Goal: Information Seeking & Learning: Learn about a topic

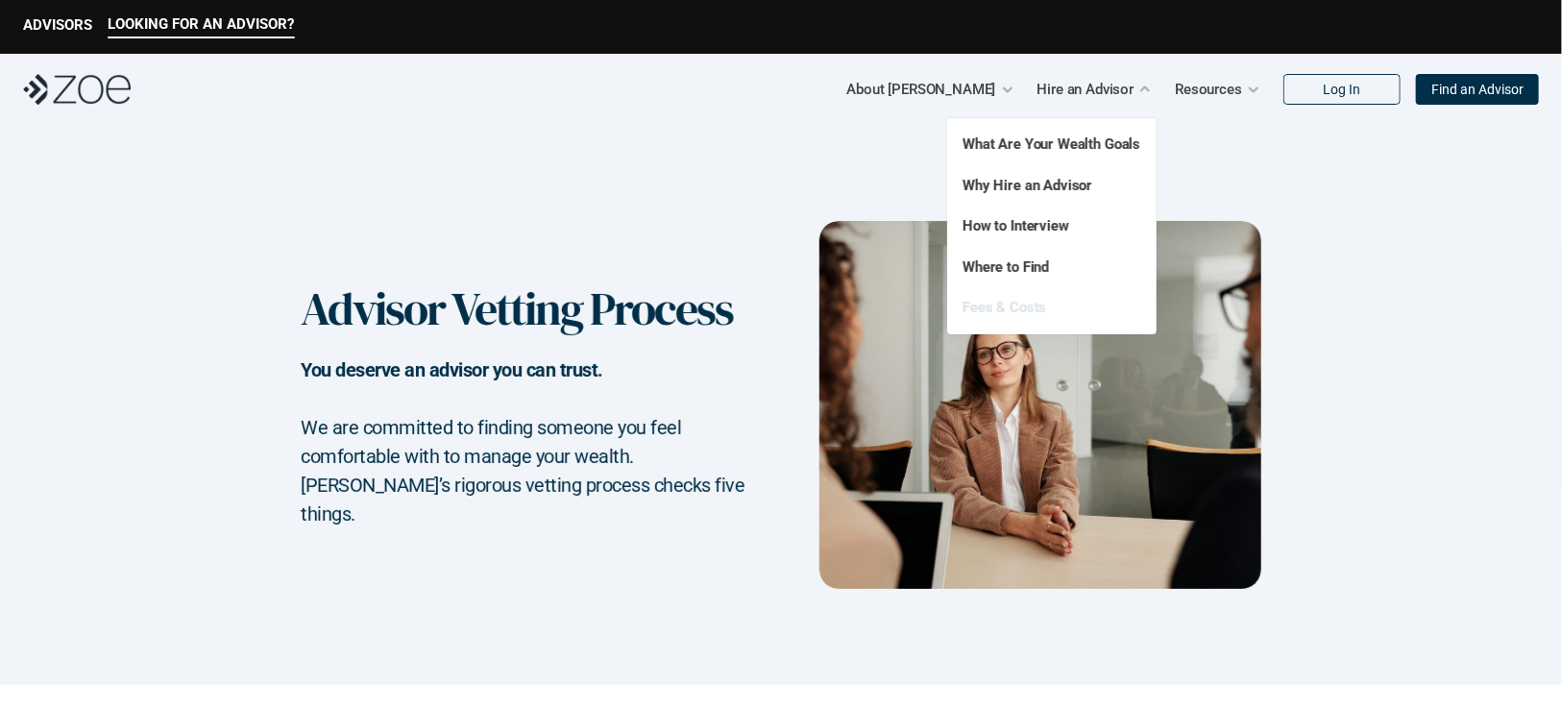
click at [1010, 308] on link "Fees & Costs" at bounding box center [1005, 307] width 84 height 17
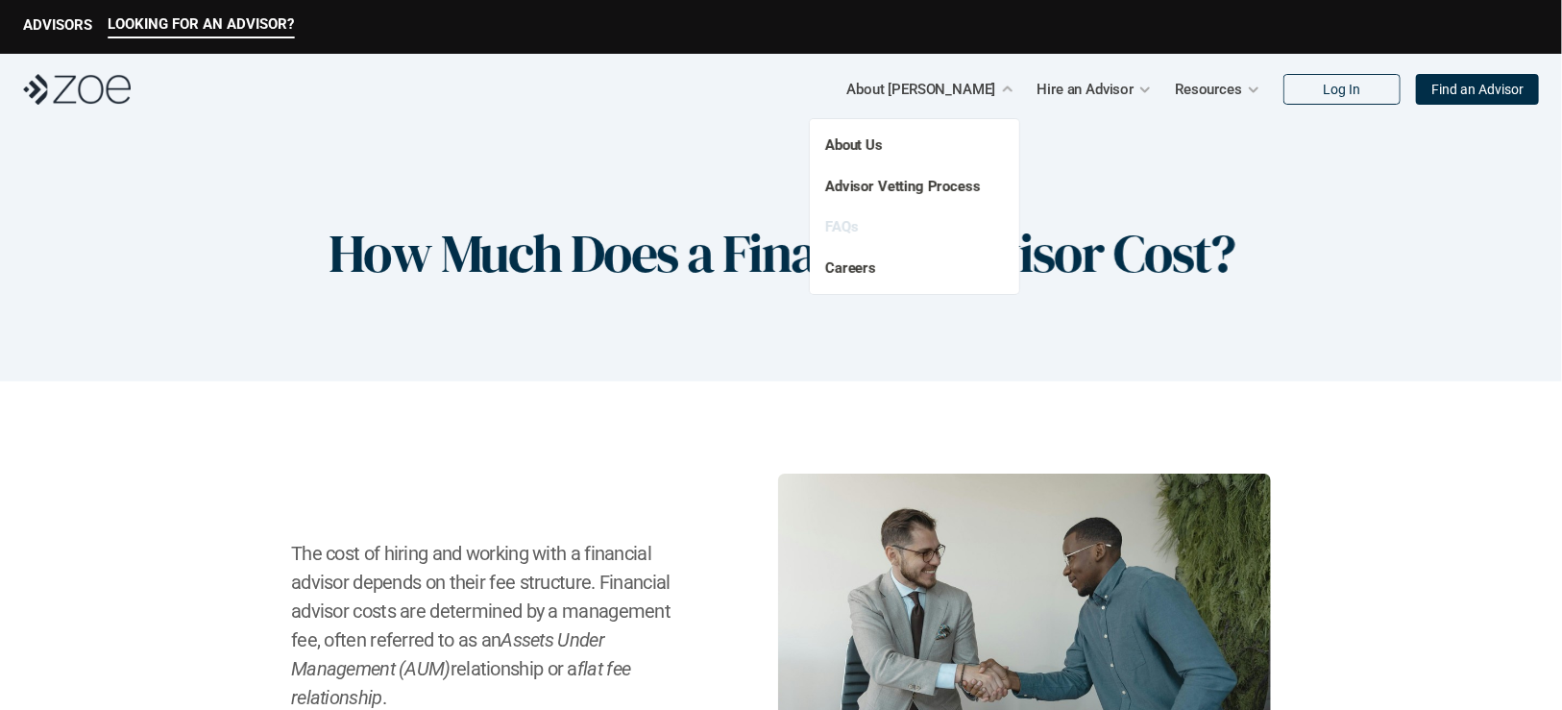
click at [849, 228] on link "FAQs" at bounding box center [841, 226] width 33 height 17
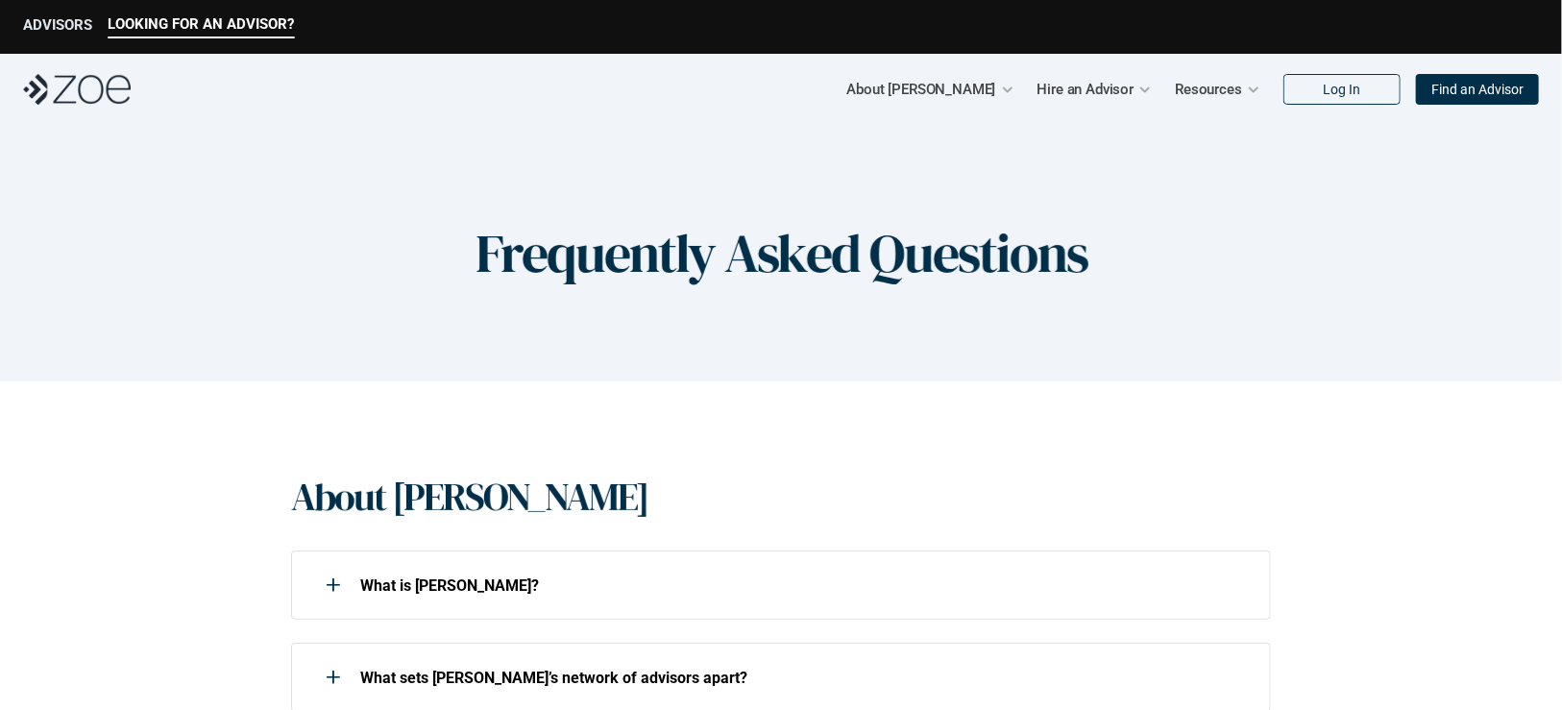
click at [57, 16] on p "ADVISORS" at bounding box center [57, 24] width 69 height 17
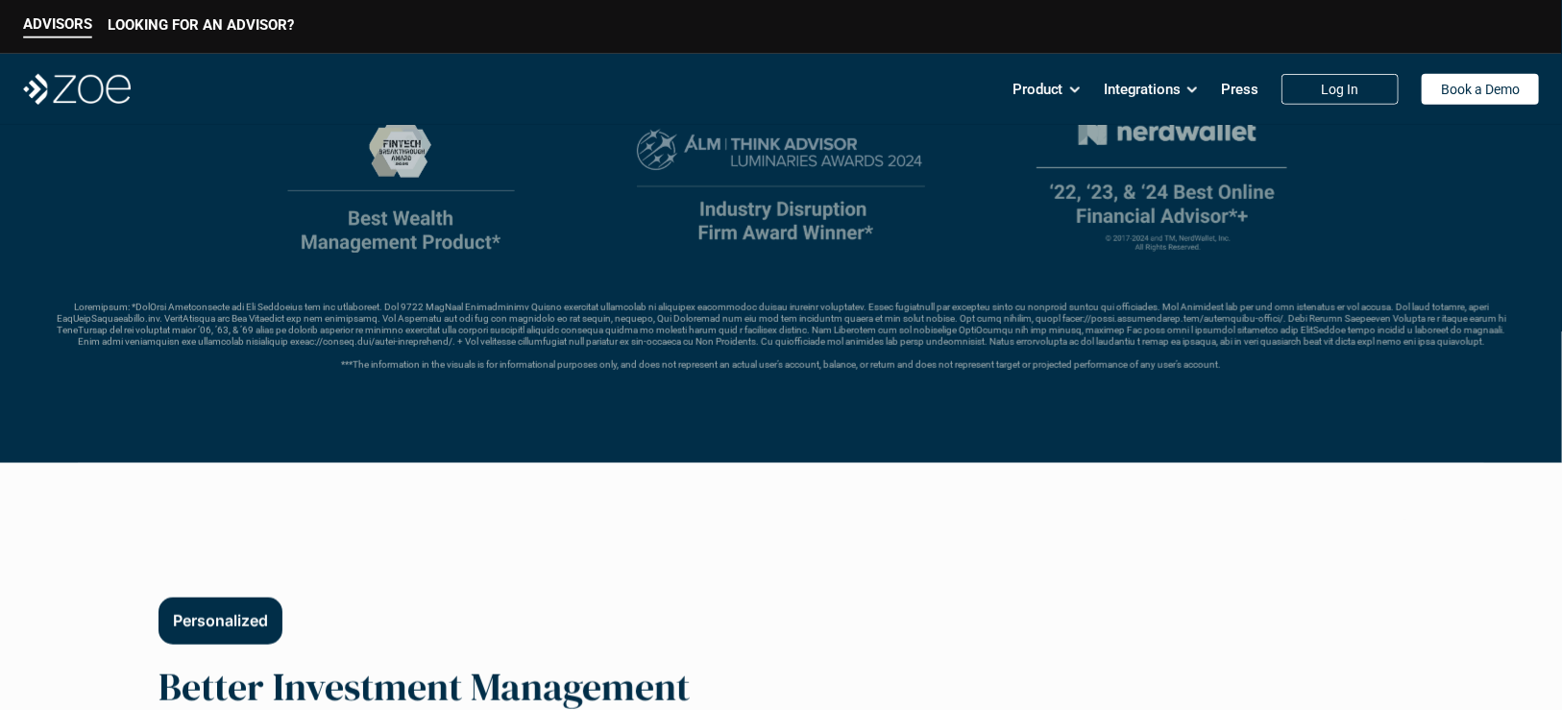
scroll to position [599, 0]
